Goal: Find specific page/section: Find specific page/section

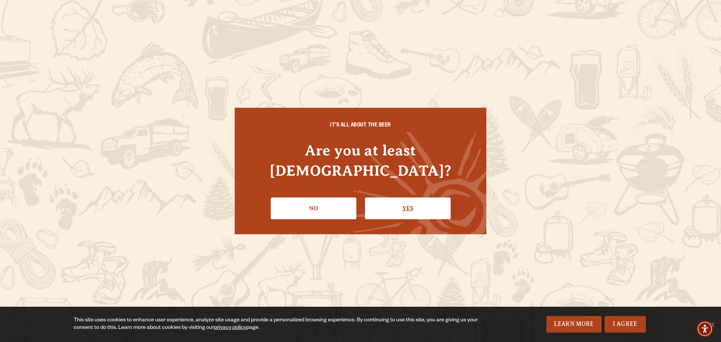
click at [399, 202] on link "Yes" at bounding box center [408, 208] width 86 height 22
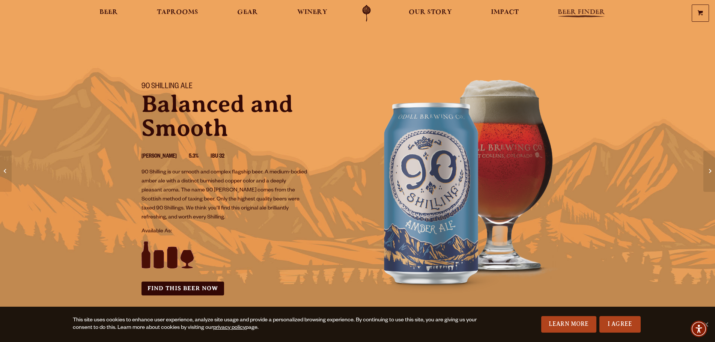
click at [591, 11] on span "Beer Finder" at bounding box center [581, 12] width 47 height 6
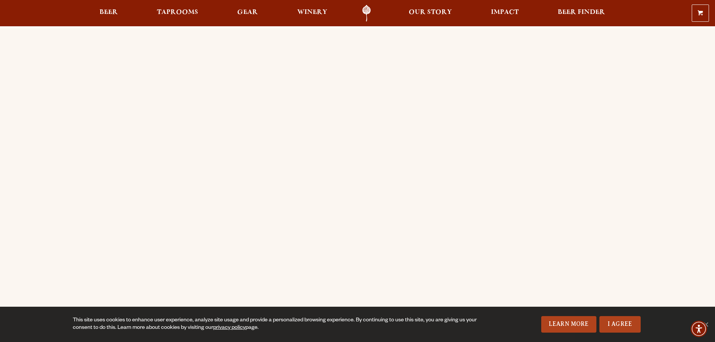
click at [57, 153] on div "Order Online Order [PERSON_NAME] beer or OBC Wine online for delivery or pick-u…" at bounding box center [357, 297] width 715 height 538
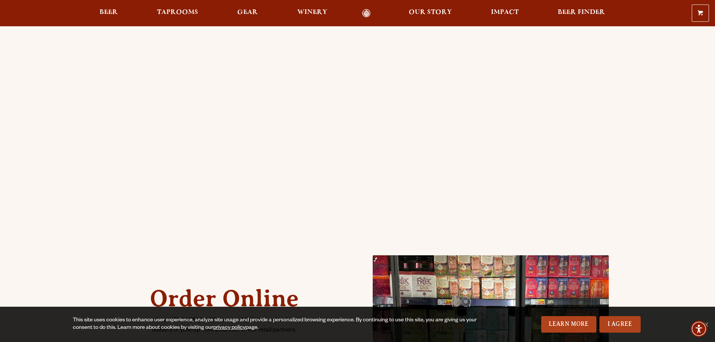
scroll to position [113, 0]
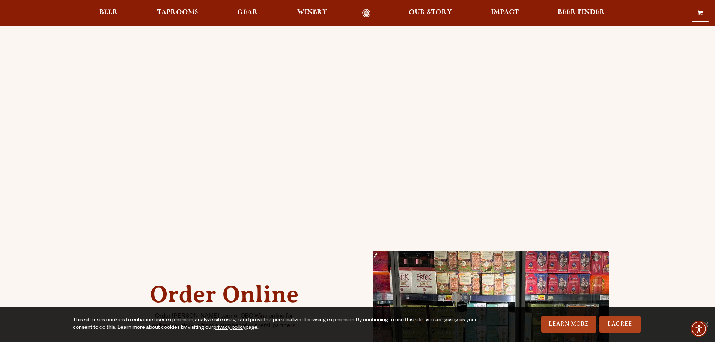
click at [85, 182] on div "Order Online Order [PERSON_NAME] beer or OBC Wine online for delivery or pick-u…" at bounding box center [357, 185] width 715 height 538
click at [45, 130] on div "Order Online Order [PERSON_NAME] beer or OBC Wine online for delivery or pick-u…" at bounding box center [357, 185] width 715 height 538
